Goal: Obtain resource: Download file/media

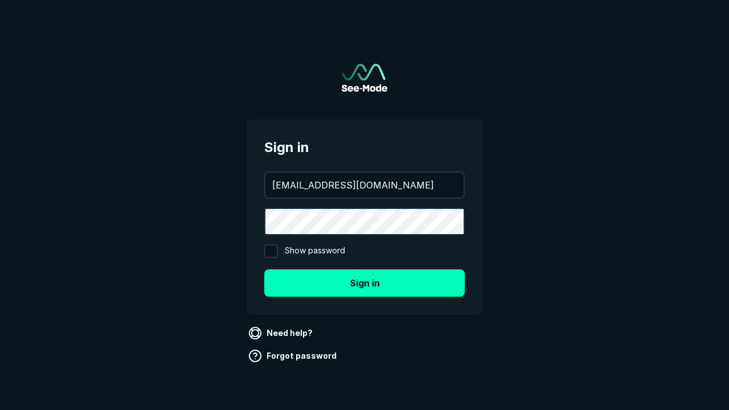
type input "aws+playwright@see-mode.com"
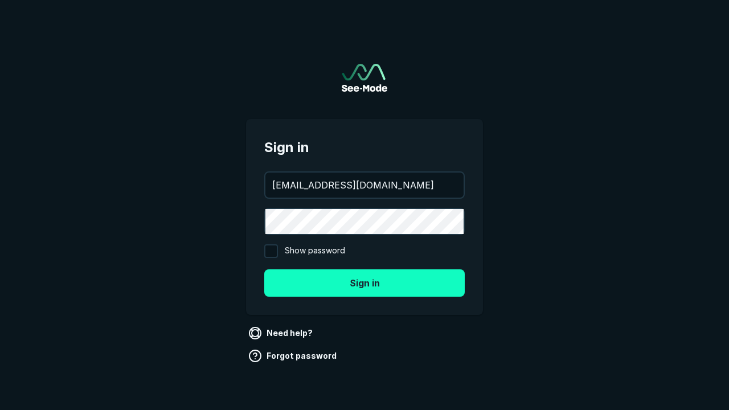
click at [364, 282] on button "Sign in" at bounding box center [364, 282] width 200 height 27
